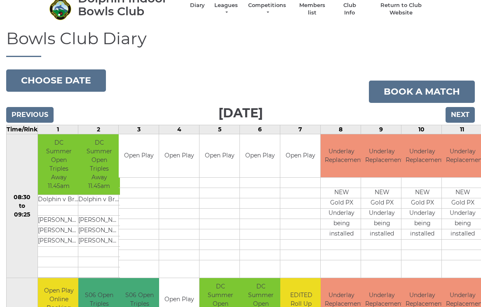
scroll to position [34, 0]
click at [79, 80] on button "Choose date" at bounding box center [56, 80] width 100 height 22
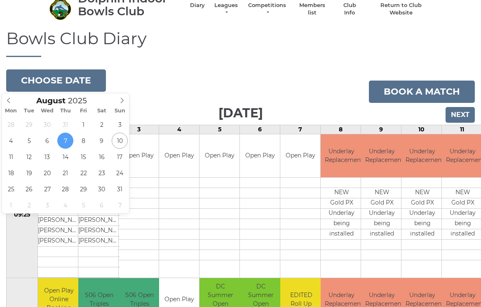
type input "2025-08-05"
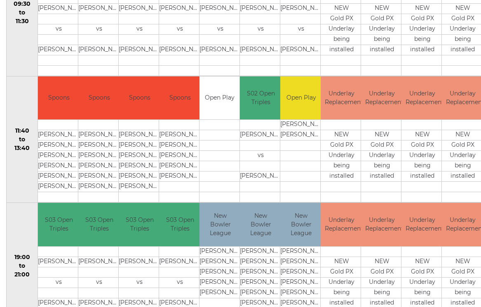
scroll to position [350, 0]
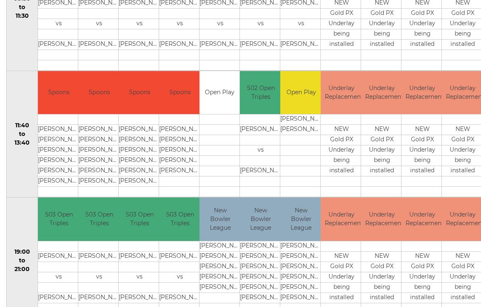
click at [271, 276] on td "Mel HOBSON" at bounding box center [261, 276] width 42 height 10
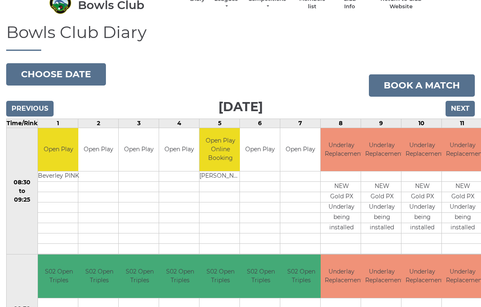
scroll to position [0, 0]
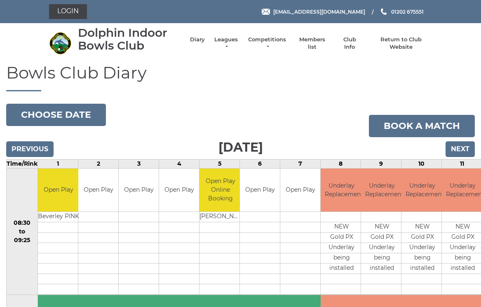
click at [66, 118] on button "Choose date" at bounding box center [56, 115] width 100 height 22
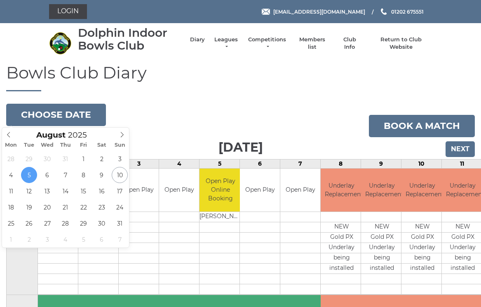
type input "2025-08-07"
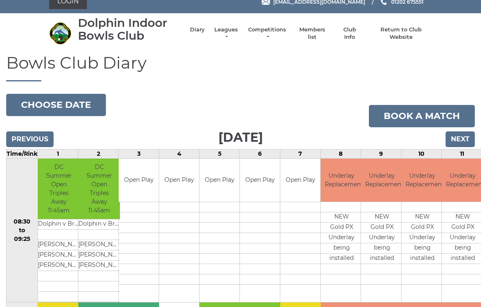
scroll to position [10, 0]
click at [69, 105] on button "Choose date" at bounding box center [56, 105] width 100 height 22
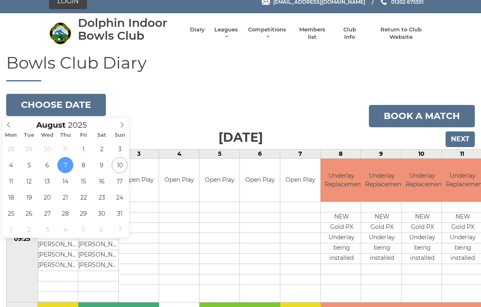
type input "[DATE]"
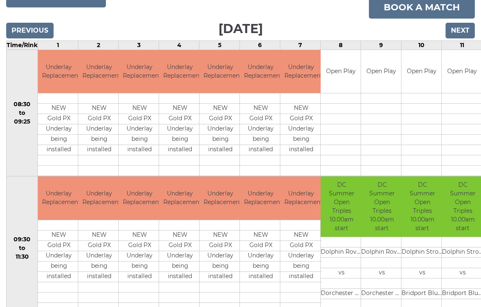
scroll to position [118, 0]
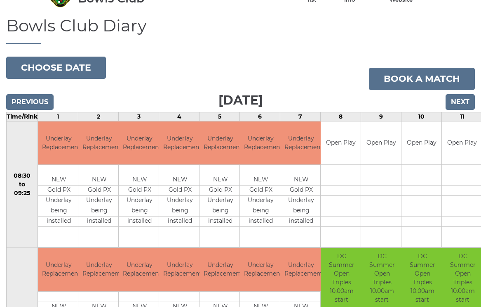
click at [53, 69] on button "Choose date" at bounding box center [56, 68] width 100 height 22
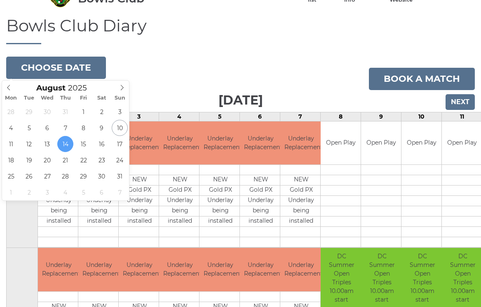
type input "2025-08-12"
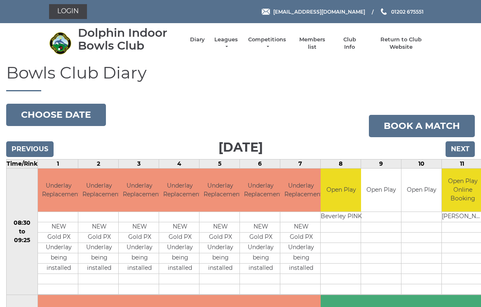
click at [62, 119] on button "Choose date" at bounding box center [56, 115] width 100 height 22
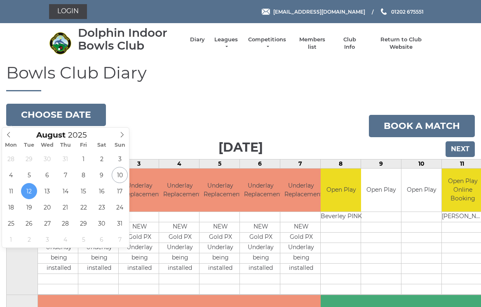
type input "2025-08-14"
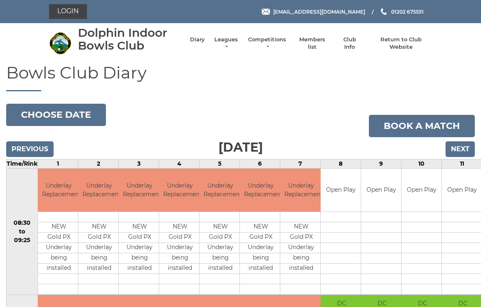
click at [72, 115] on button "Choose date" at bounding box center [56, 115] width 100 height 22
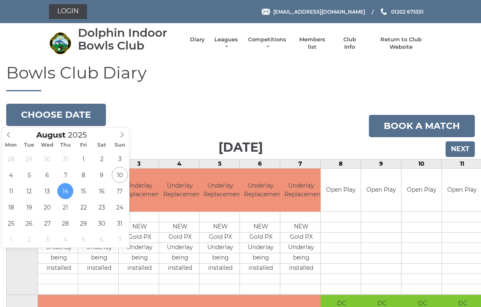
type input "2025-08-19"
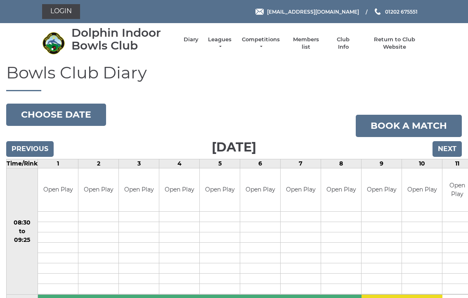
click at [61, 116] on button "Choose date" at bounding box center [56, 115] width 100 height 22
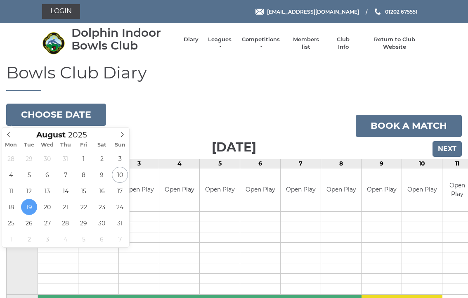
type input "[DATE]"
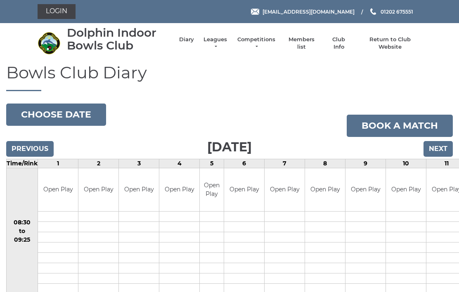
scroll to position [52, 0]
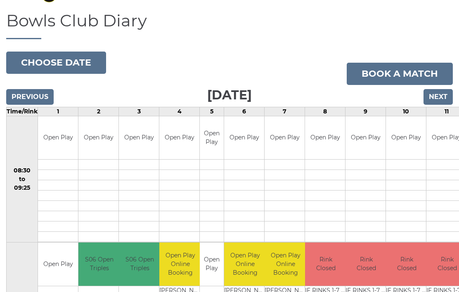
click at [60, 64] on button "Choose date" at bounding box center [56, 63] width 100 height 22
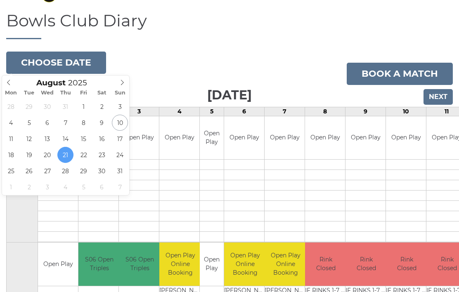
type input "[DATE]"
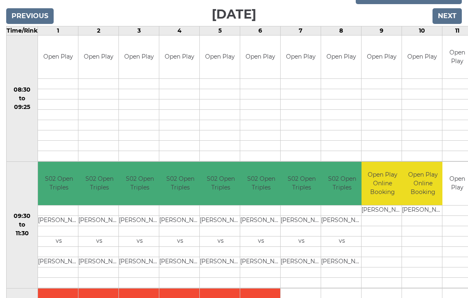
scroll to position [132, 0]
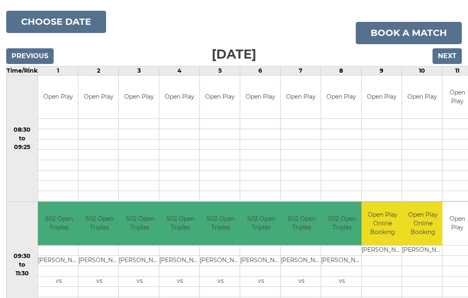
click at [66, 22] on button "Choose date" at bounding box center [56, 22] width 100 height 22
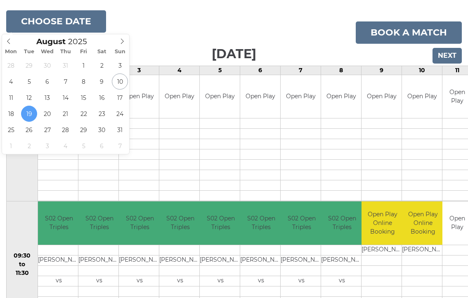
type input "[DATE]"
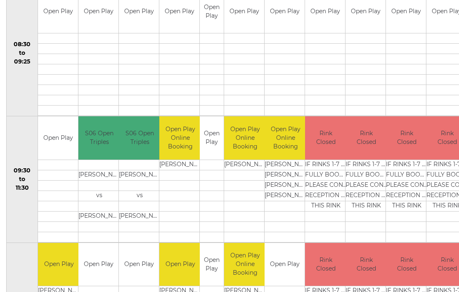
scroll to position [178, 0]
